Goal: Register for event/course

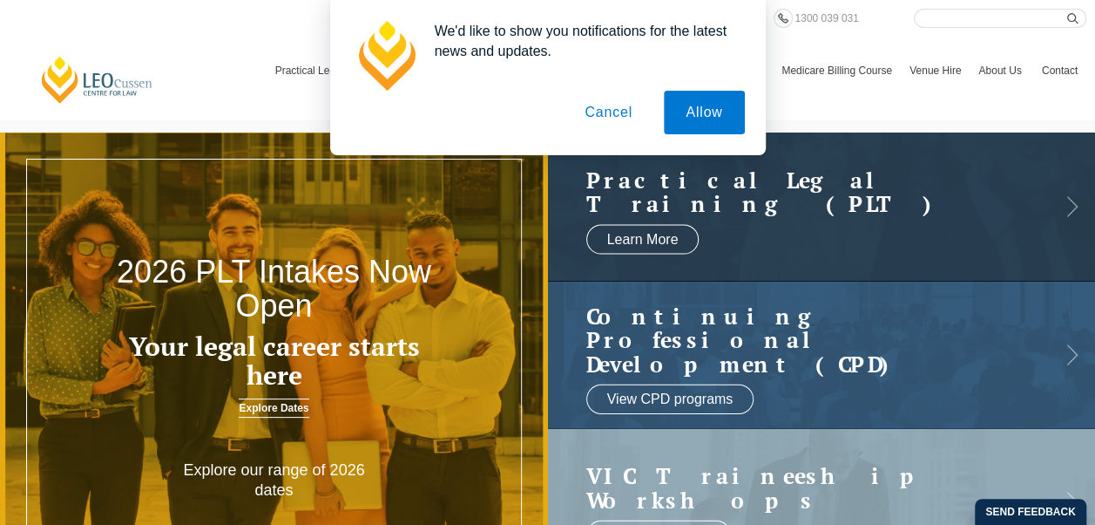
click at [608, 108] on button "Cancel" at bounding box center [608, 113] width 91 height 44
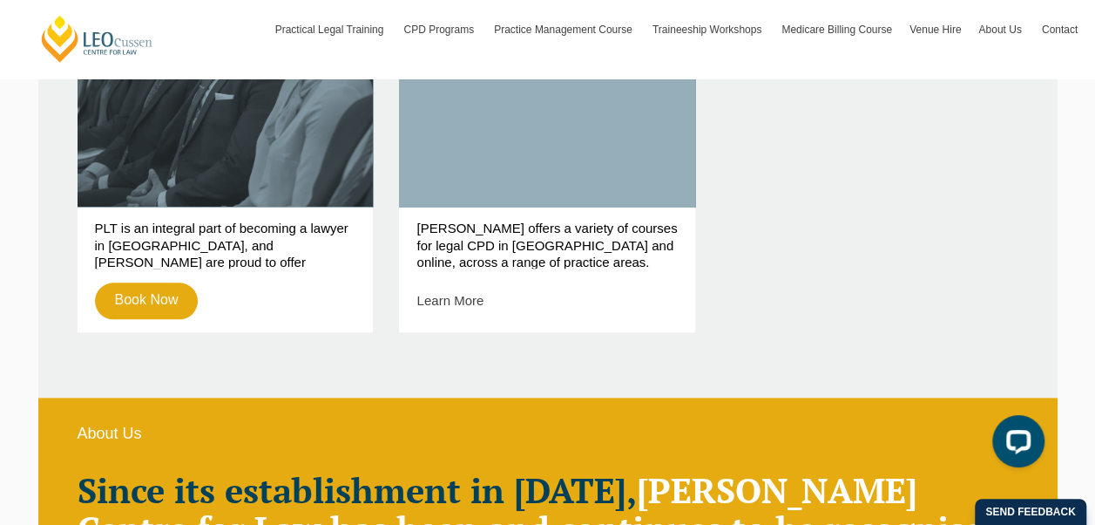
scroll to position [813, 0]
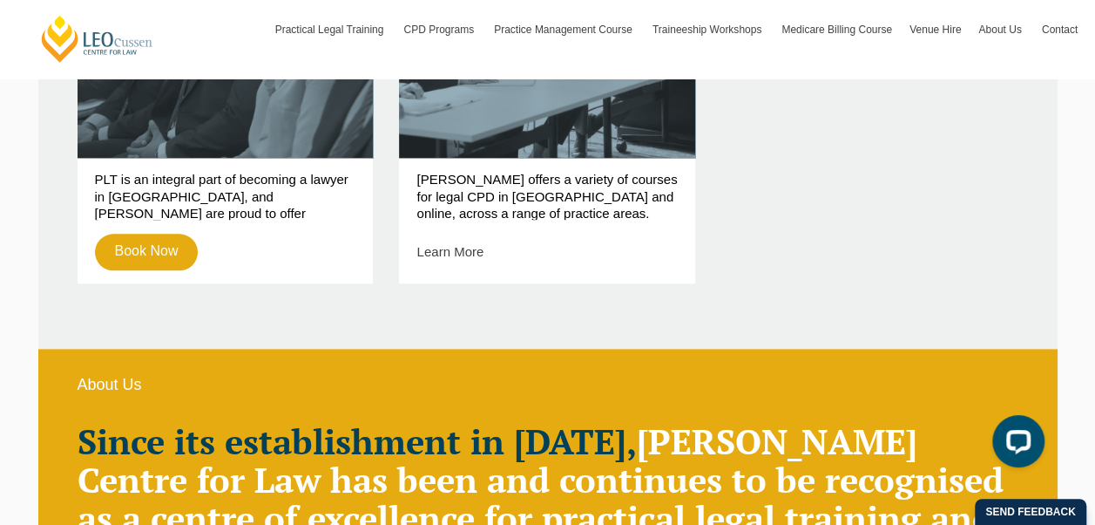
click at [534, 179] on p "Leo Cussen offers a variety of courses for legal CPD in Melbourne and online, a…" at bounding box center [547, 195] width 261 height 49
click at [559, 121] on link "Continuing Professional Development (CPD)" at bounding box center [547, 22] width 296 height 269
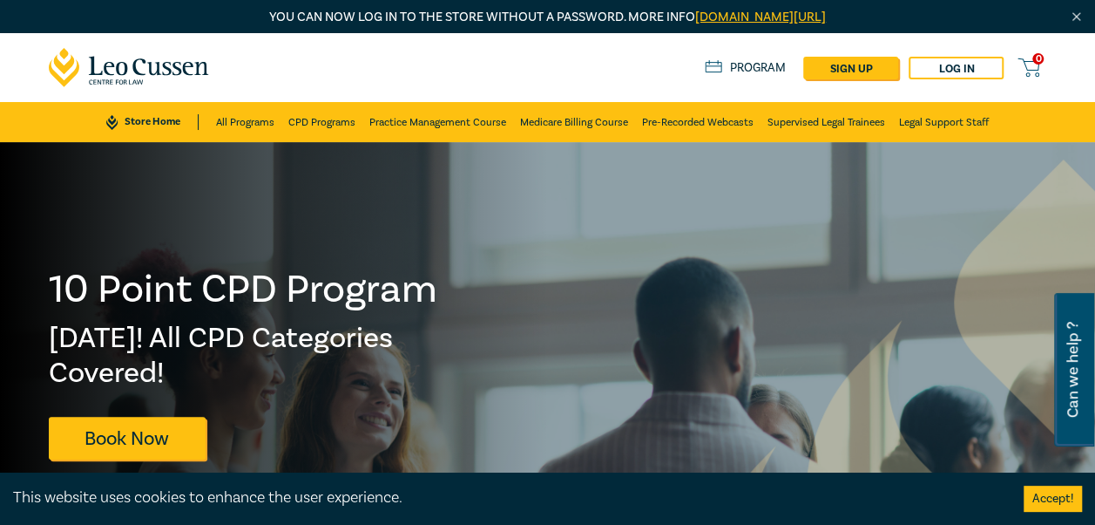
click at [398, 113] on link "Practice Management Course" at bounding box center [437, 122] width 137 height 40
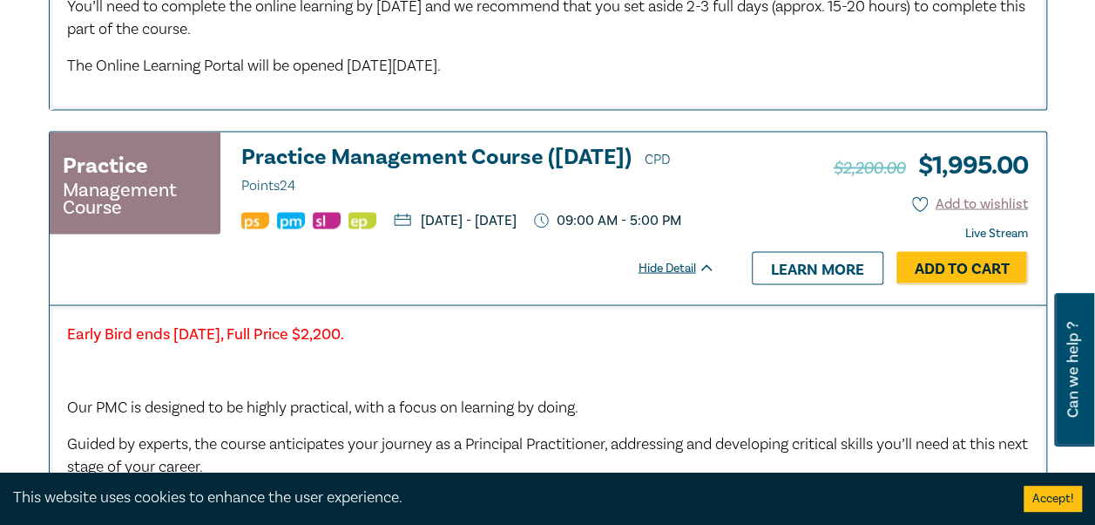
scroll to position [1539, 0]
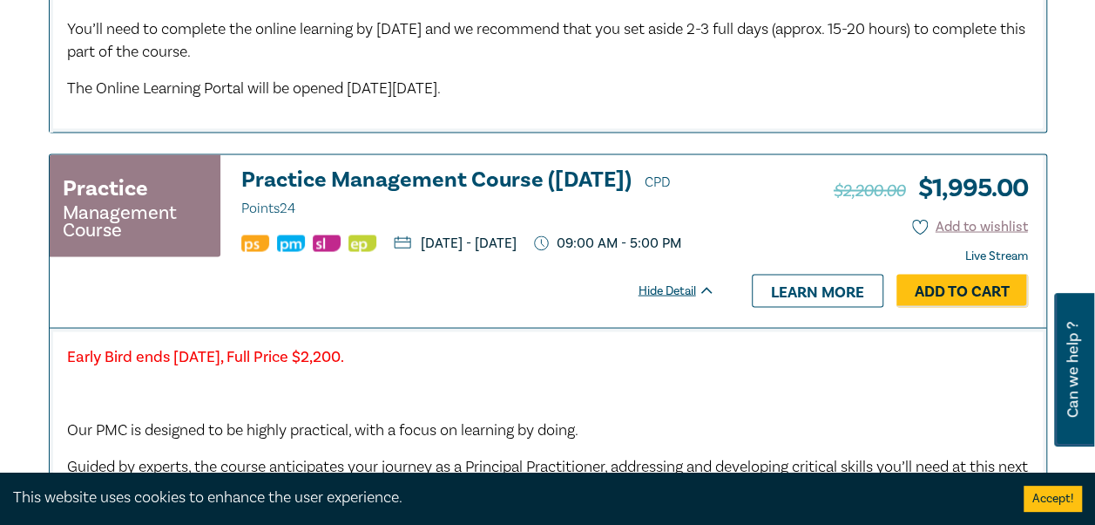
click at [854, 307] on link "Learn more" at bounding box center [818, 290] width 132 height 33
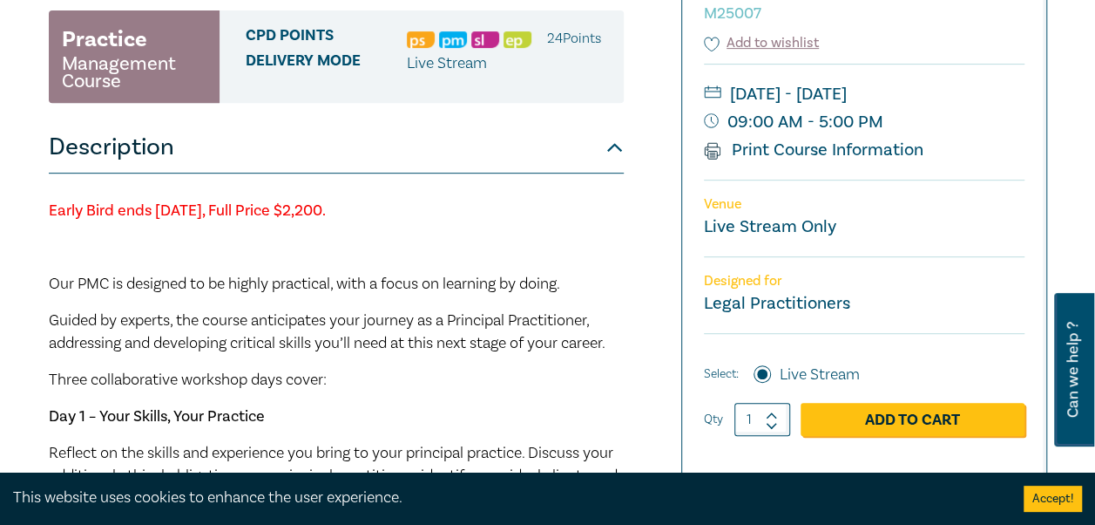
scroll to position [319, 0]
